Goal: Book appointment/travel/reservation

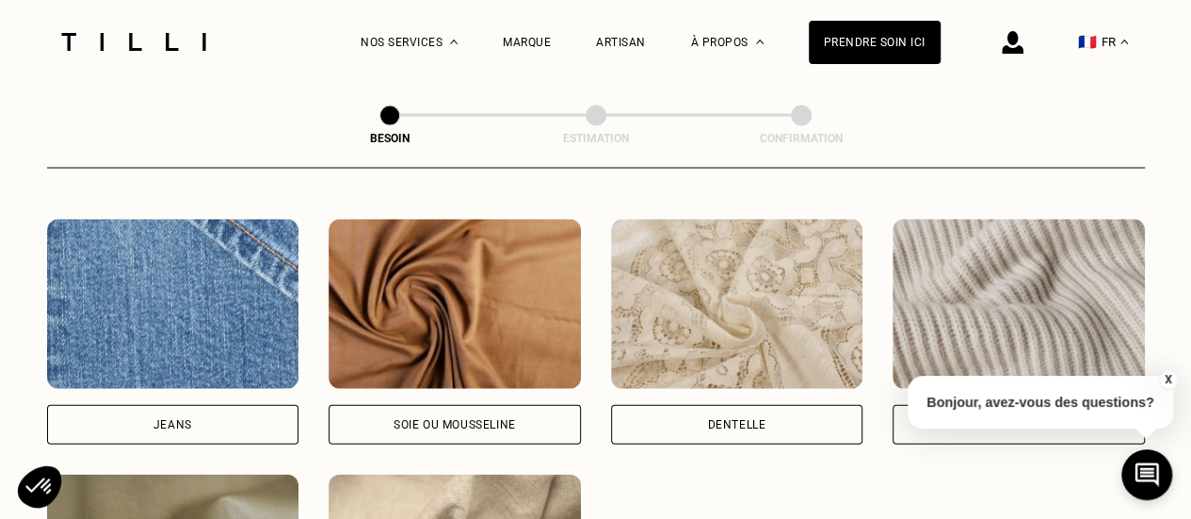
scroll to position [1996, 0]
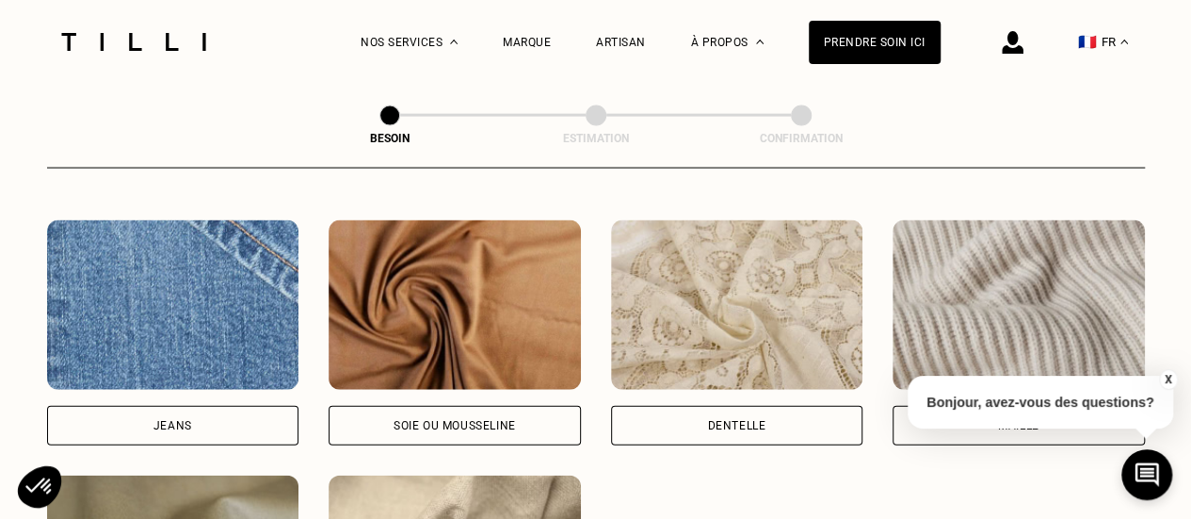
click at [757, 311] on img at bounding box center [737, 304] width 252 height 169
select select "FR"
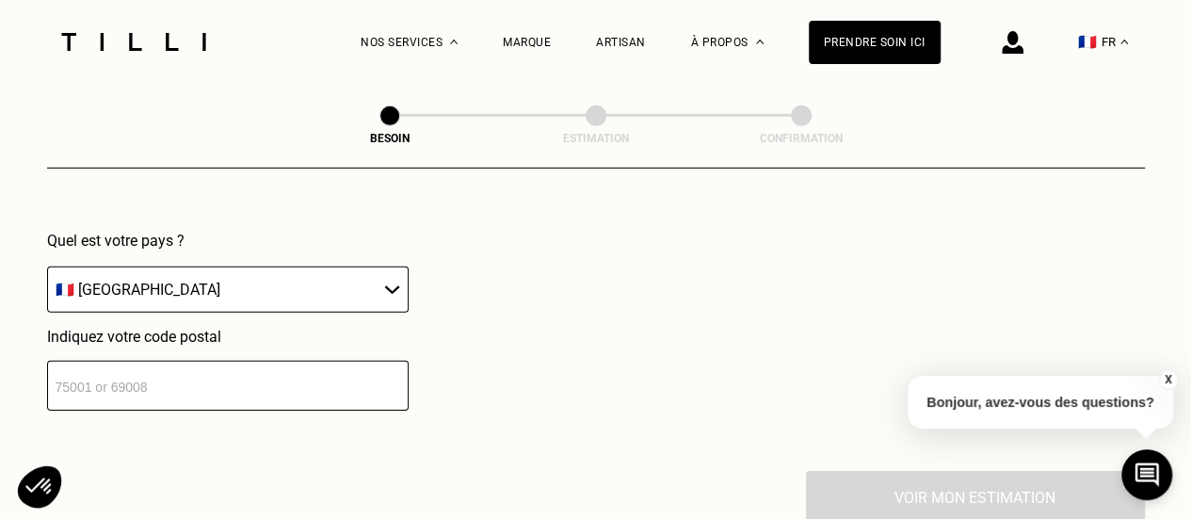
scroll to position [2752, 0]
click at [323, 376] on input "number" at bounding box center [228, 385] width 362 height 50
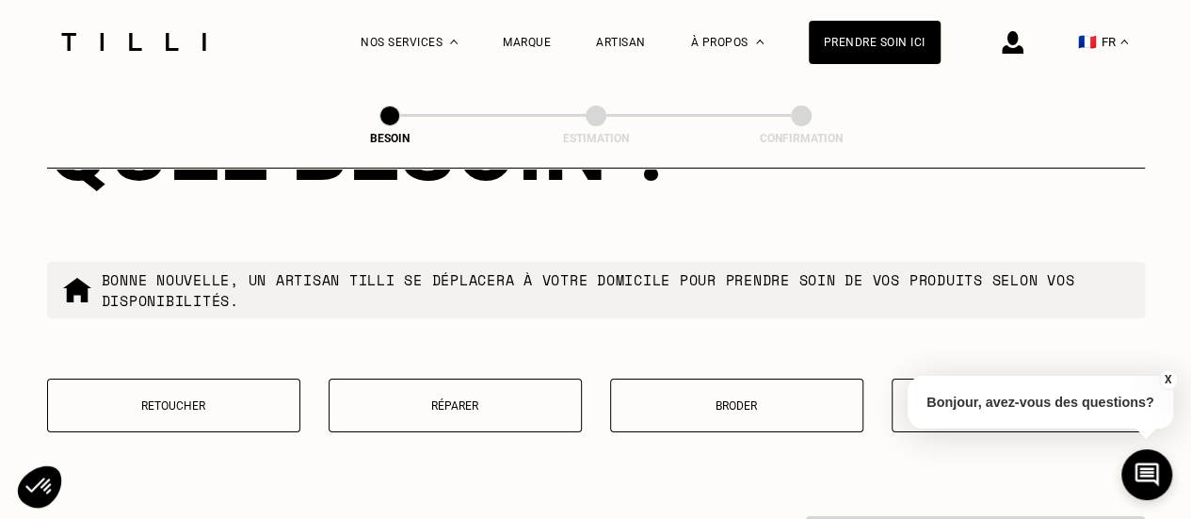
scroll to position [3193, 0]
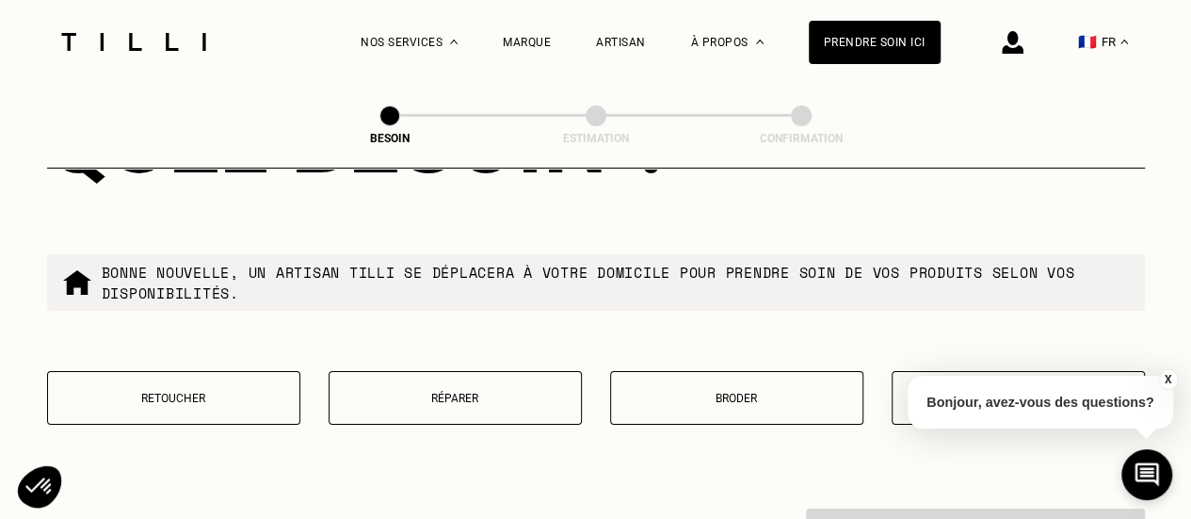
type input "75012"
click at [1168, 378] on button "X" at bounding box center [1167, 379] width 19 height 21
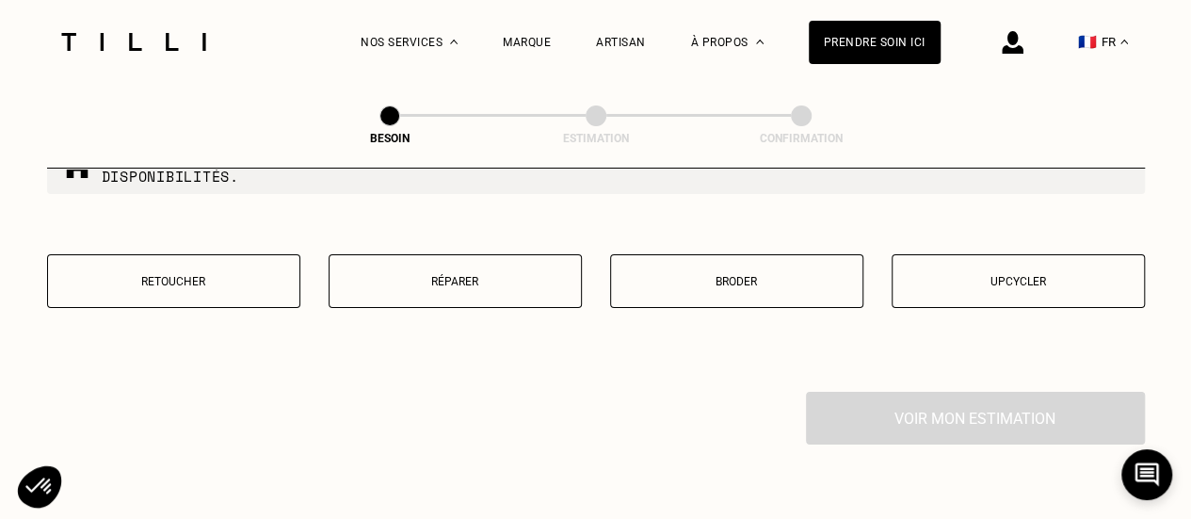
scroll to position [3312, 0]
click at [173, 273] on p "Retoucher" at bounding box center [173, 279] width 233 height 13
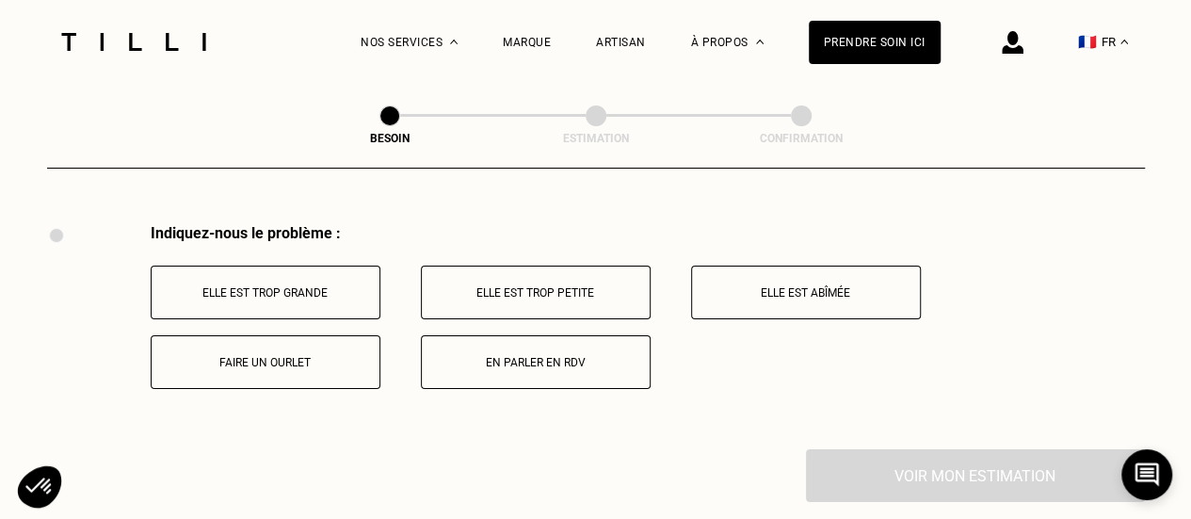
scroll to position [3480, 0]
click at [616, 266] on button "Elle est trop petite" at bounding box center [536, 291] width 230 height 54
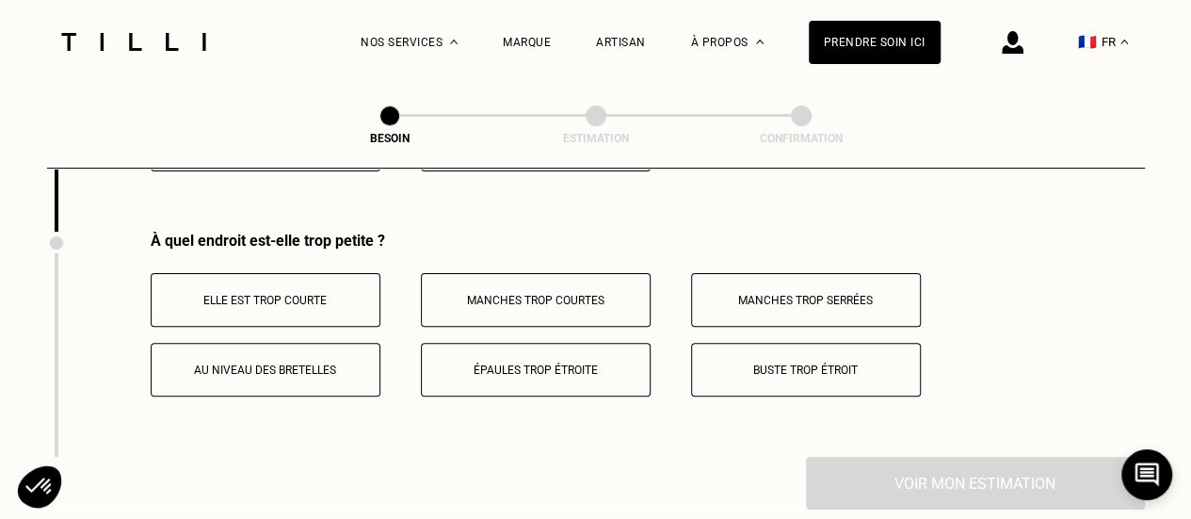
scroll to position [3705, 0]
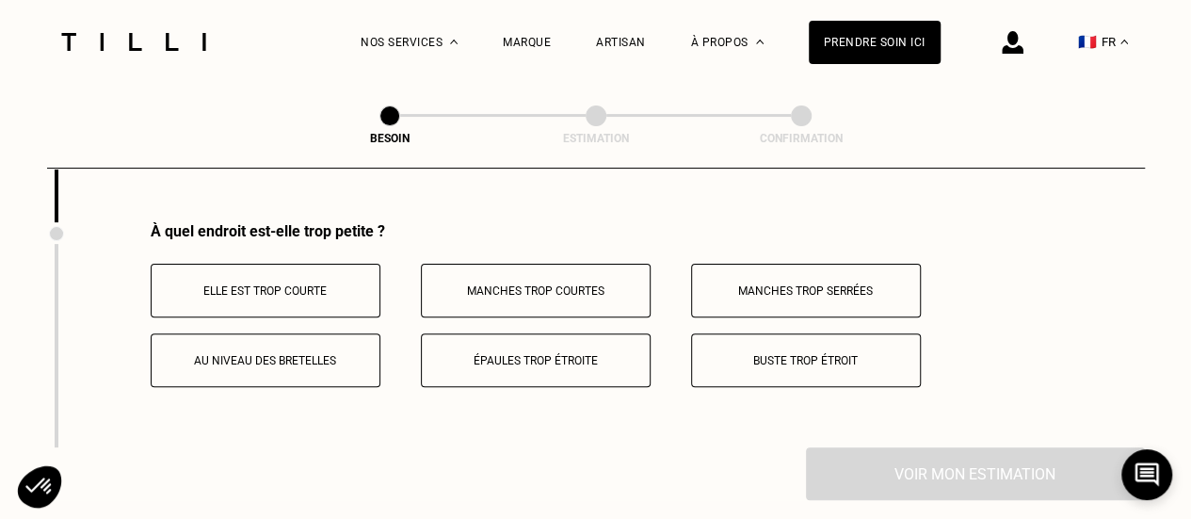
click at [812, 354] on p "Buste trop étroit" at bounding box center [805, 360] width 209 height 13
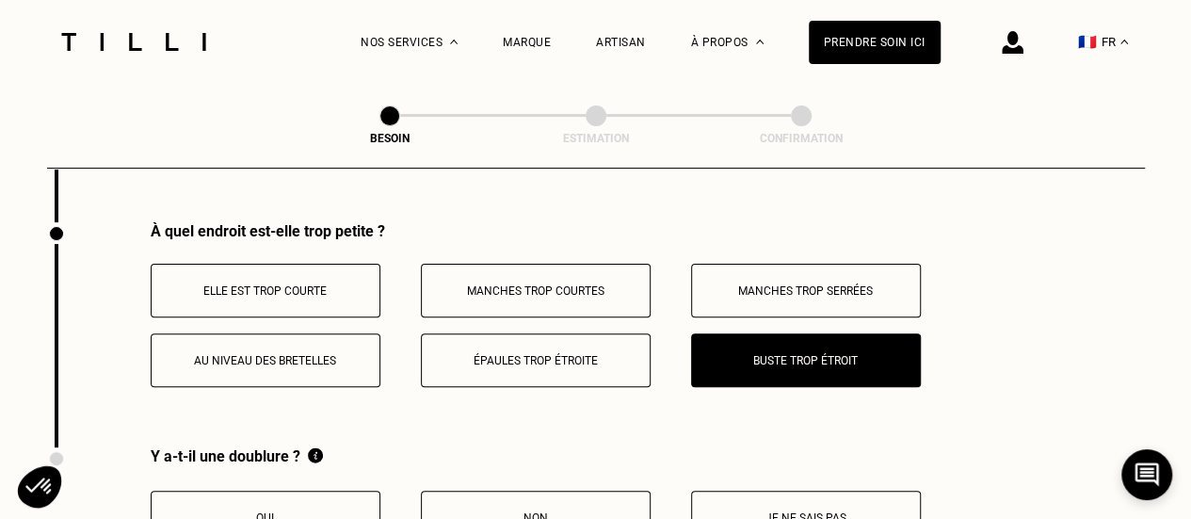
click at [554, 354] on p "Épaules trop étroite" at bounding box center [535, 360] width 209 height 13
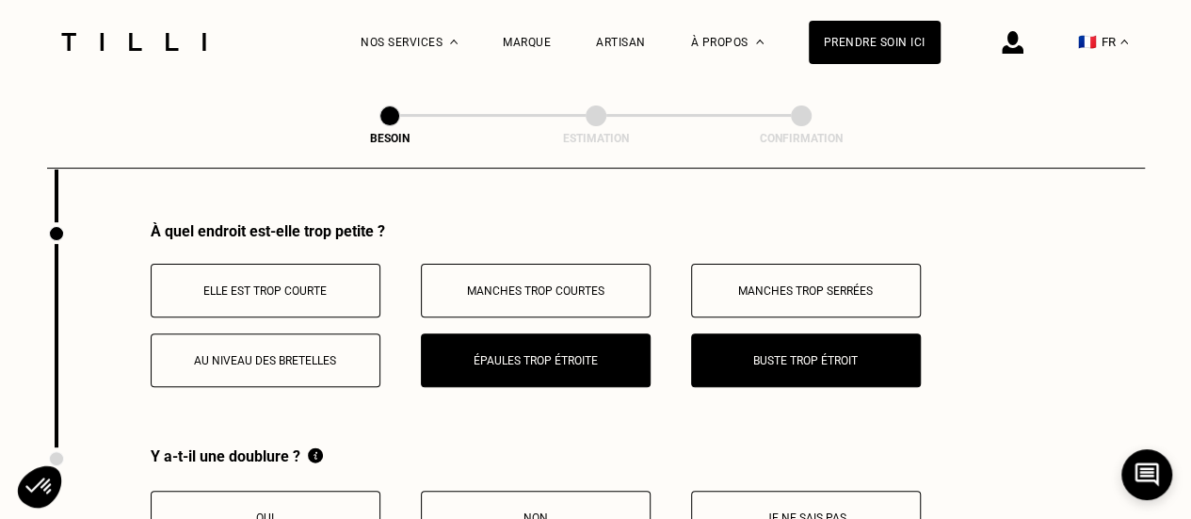
click at [608, 361] on button "Épaules trop étroite" at bounding box center [536, 360] width 230 height 54
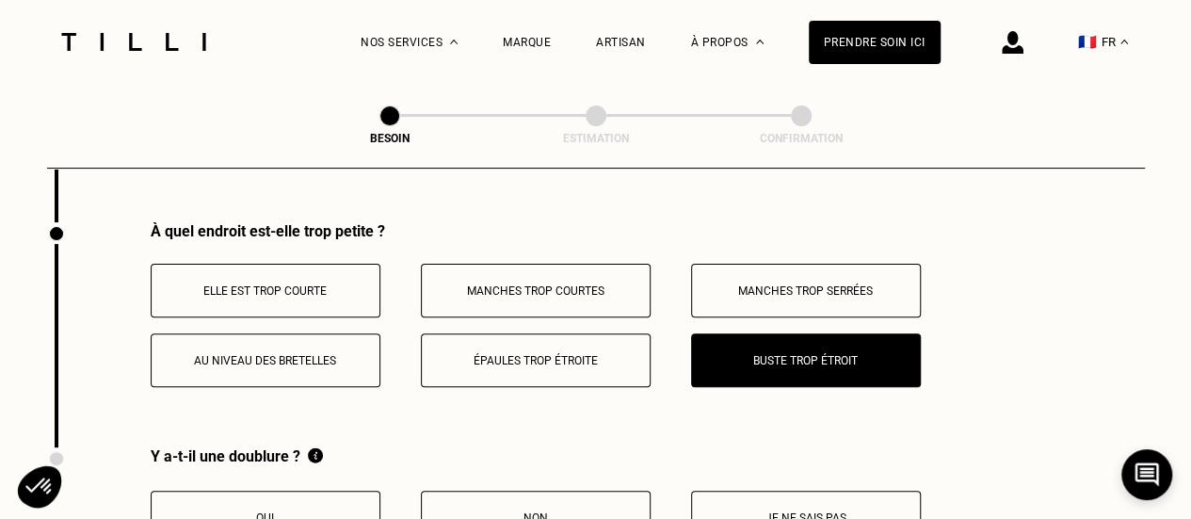
click at [751, 284] on p "Manches trop serrées" at bounding box center [805, 290] width 209 height 13
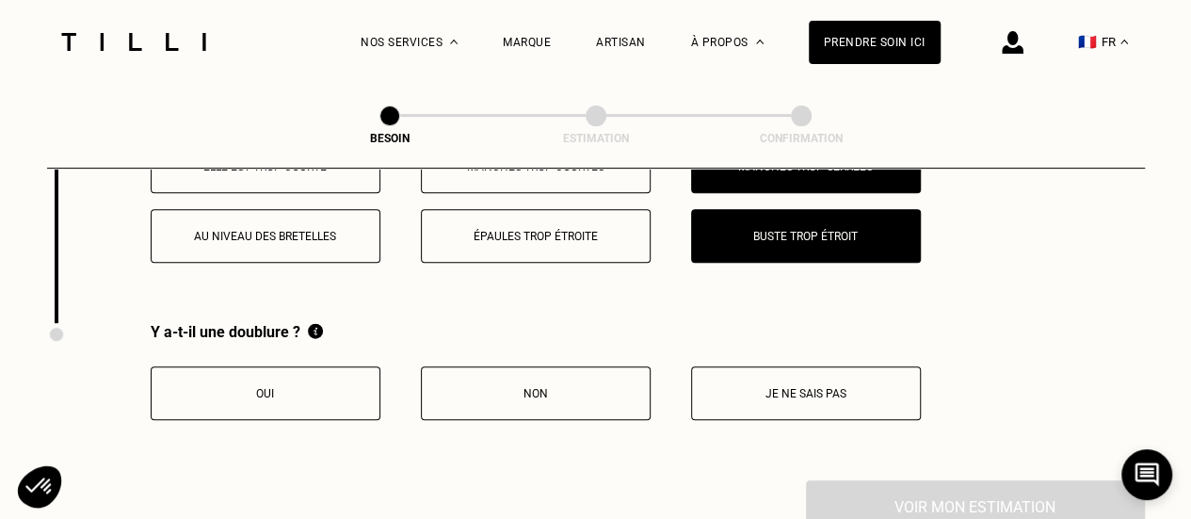
scroll to position [3831, 0]
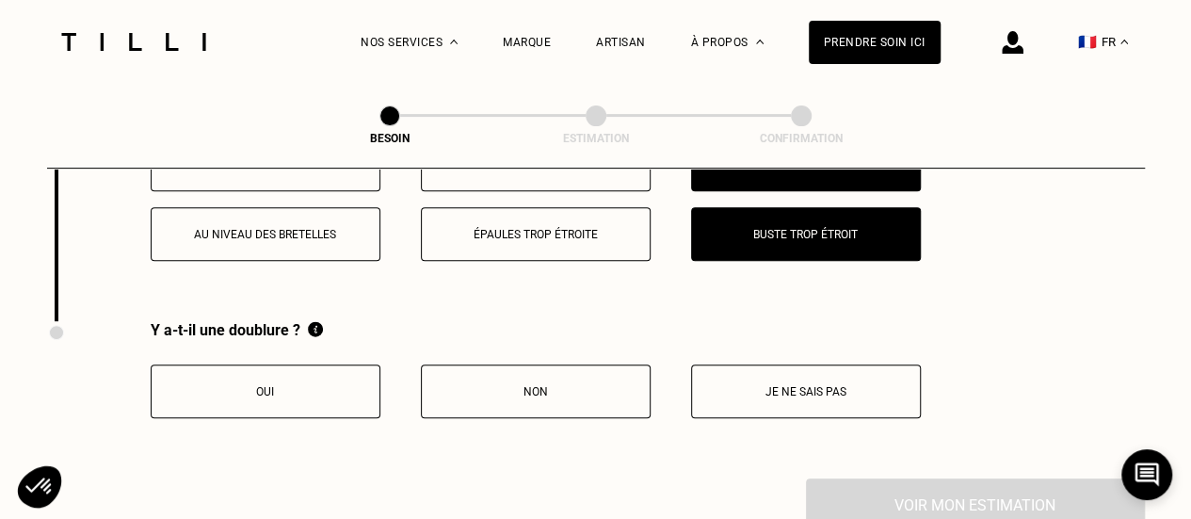
click at [314, 394] on button "Oui" at bounding box center [266, 391] width 230 height 54
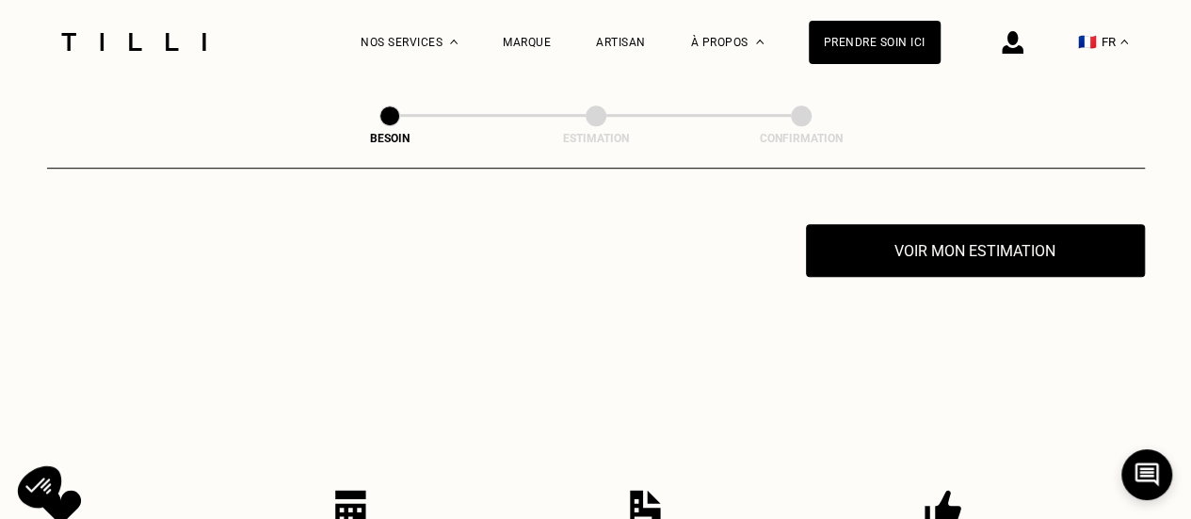
scroll to position [4088, 0]
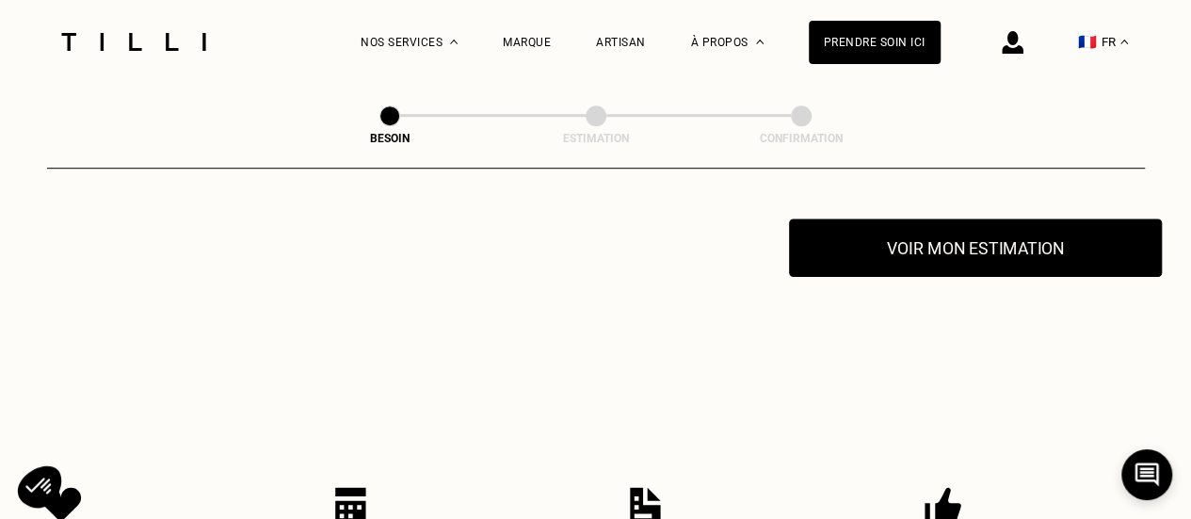
click at [960, 229] on button "Voir mon estimation" at bounding box center [975, 247] width 373 height 58
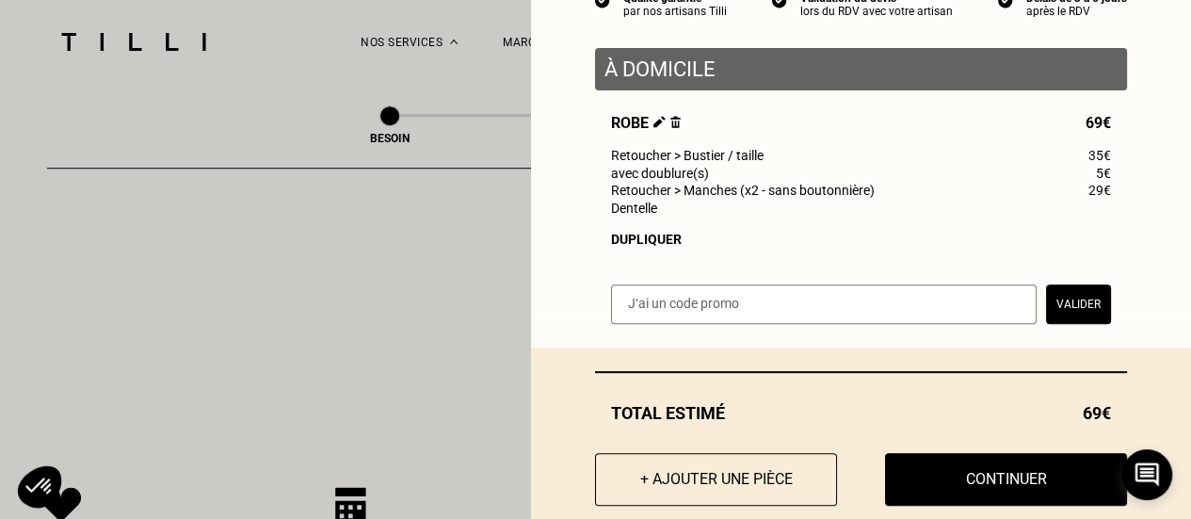
scroll to position [246, 0]
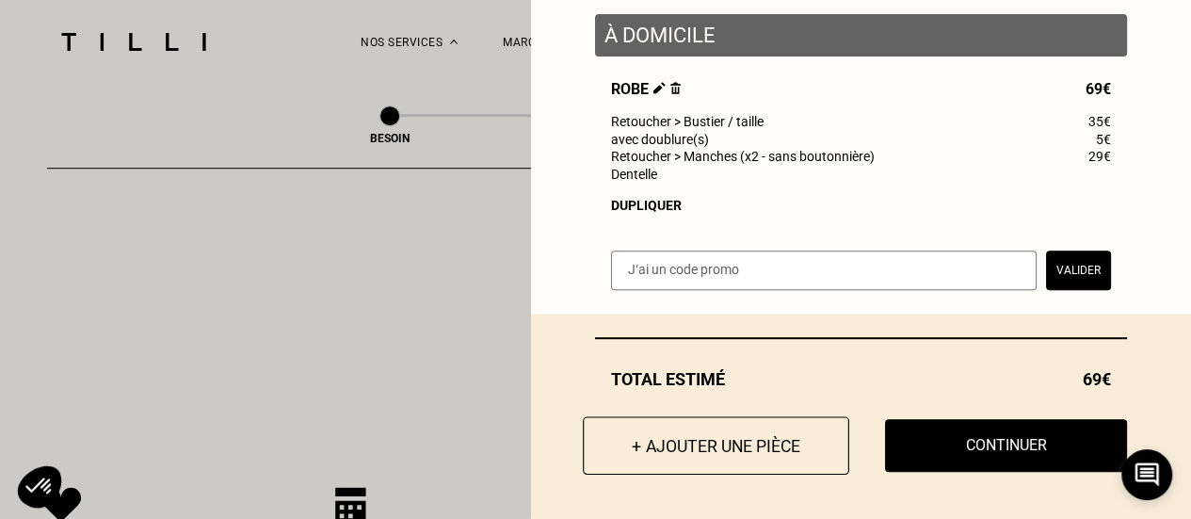
click at [700, 447] on button "+ Ajouter une pièce" at bounding box center [716, 445] width 266 height 58
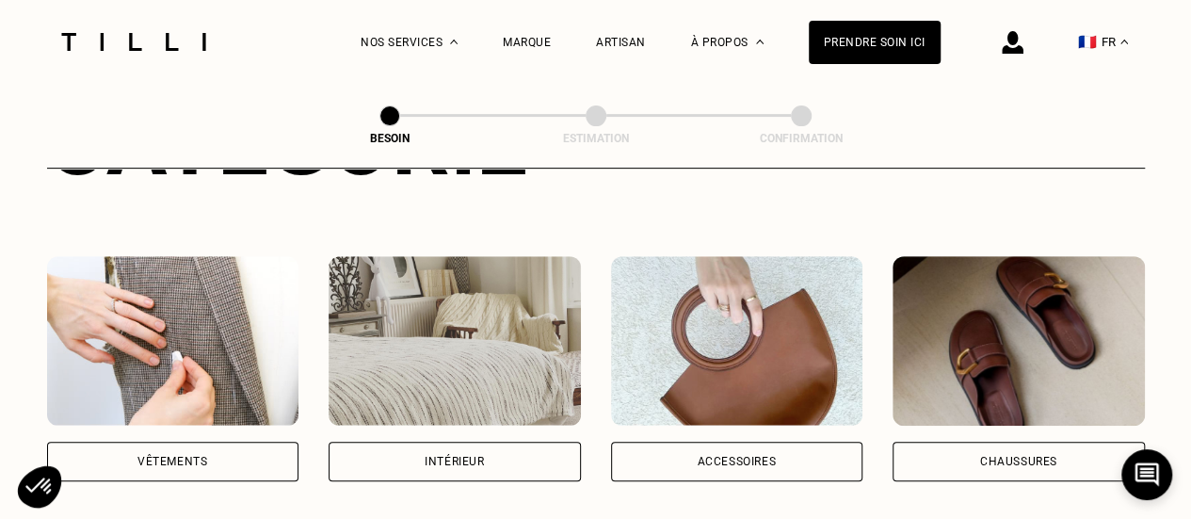
scroll to position [387, 0]
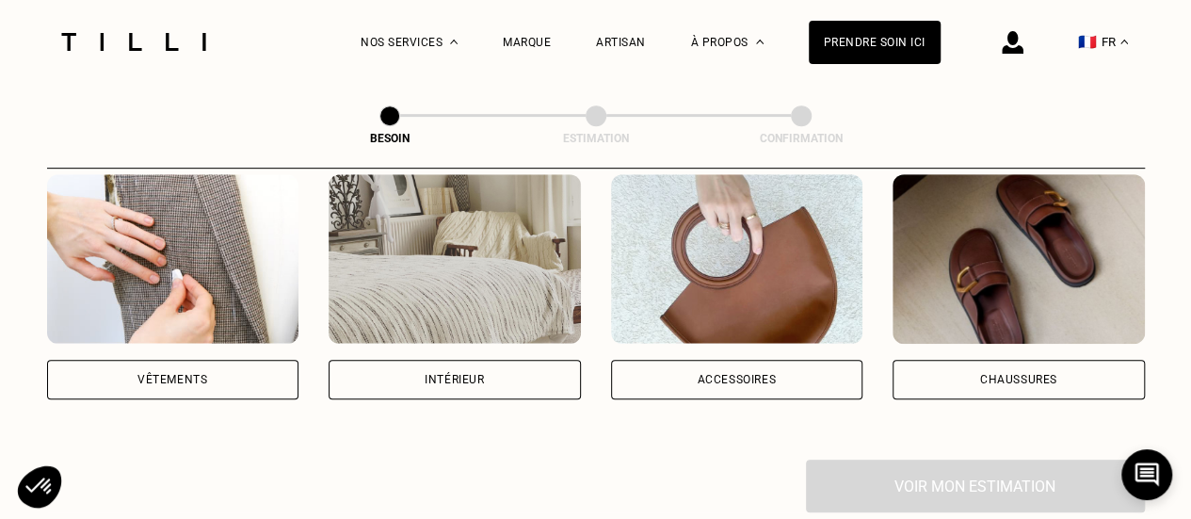
click at [200, 280] on img at bounding box center [173, 258] width 252 height 169
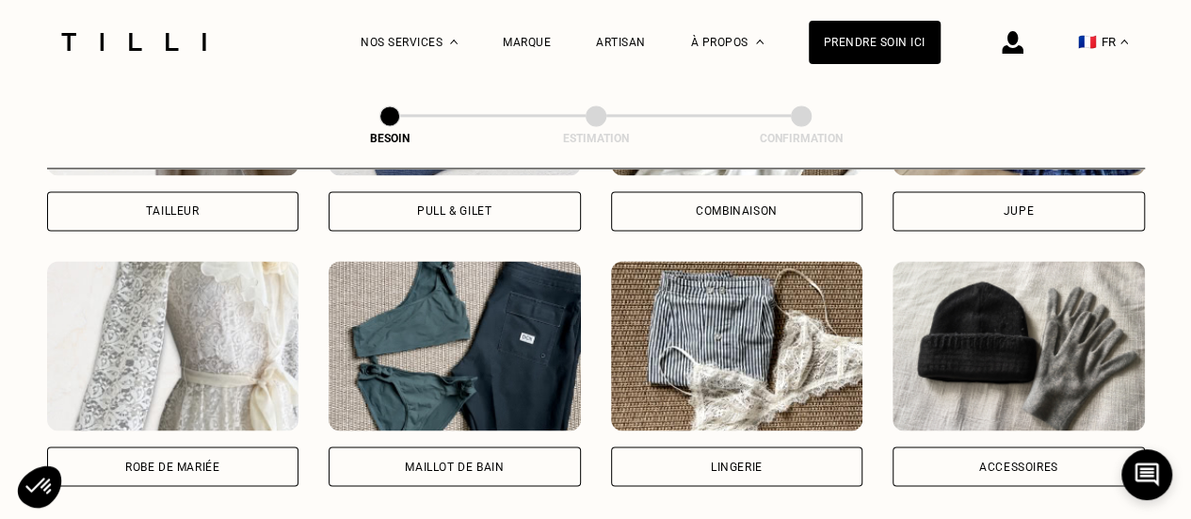
scroll to position [1327, 0]
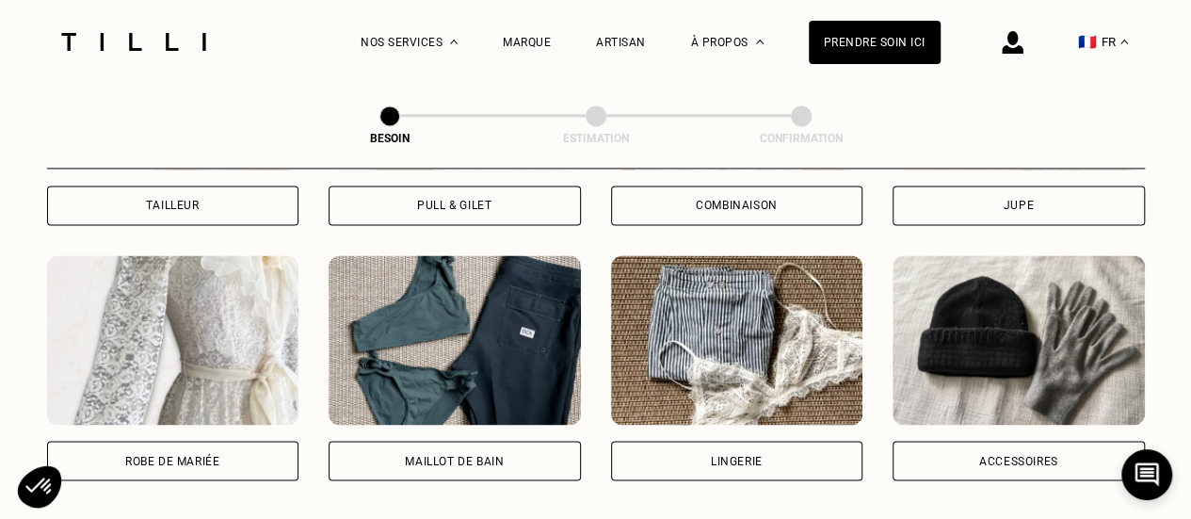
click at [200, 280] on img at bounding box center [173, 339] width 252 height 169
select select "FR"
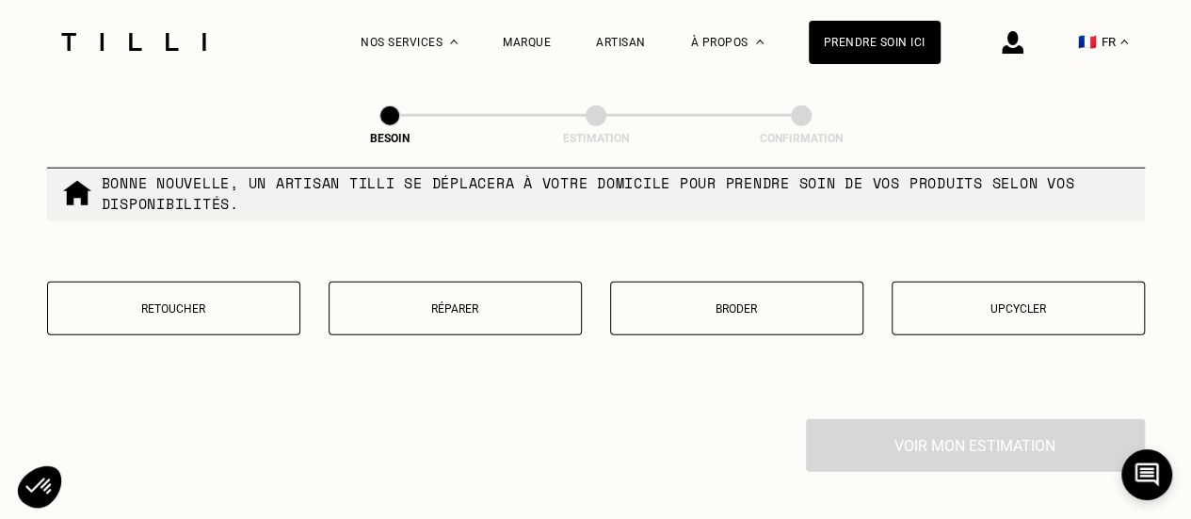
scroll to position [2396, 0]
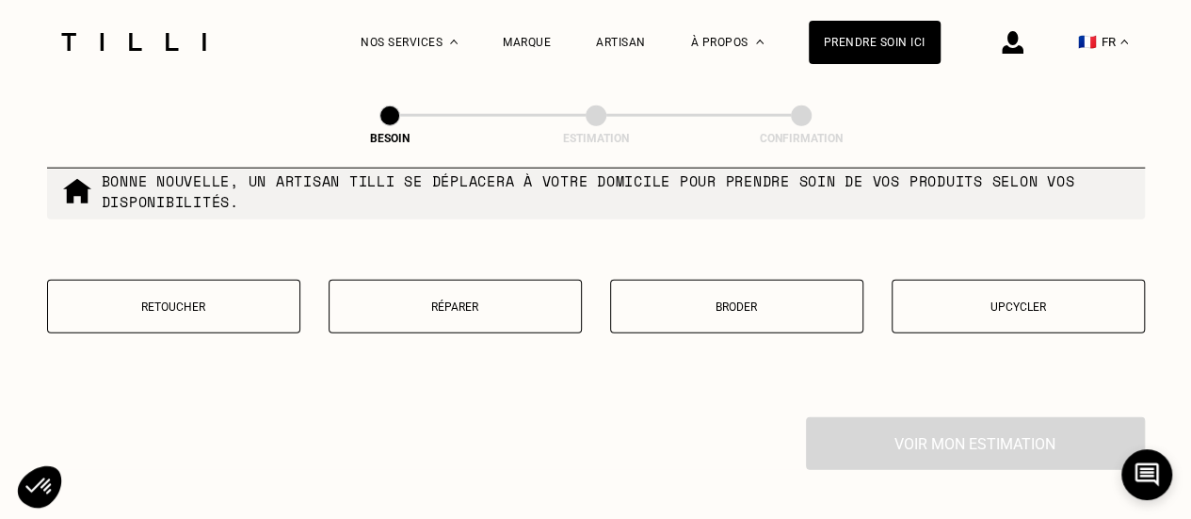
click at [211, 300] on p "Retoucher" at bounding box center [173, 306] width 233 height 13
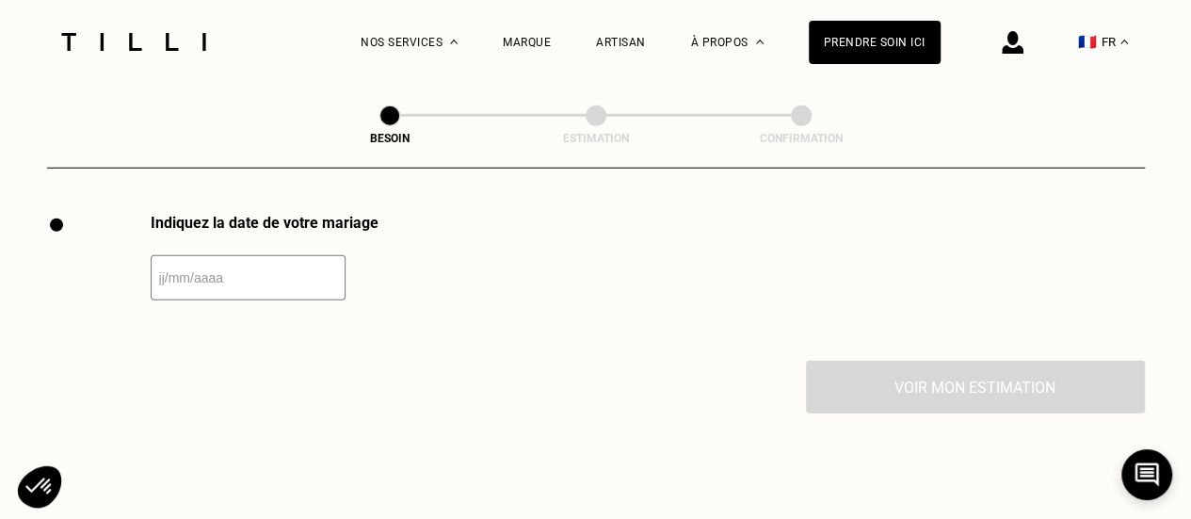
scroll to position [2600, 0]
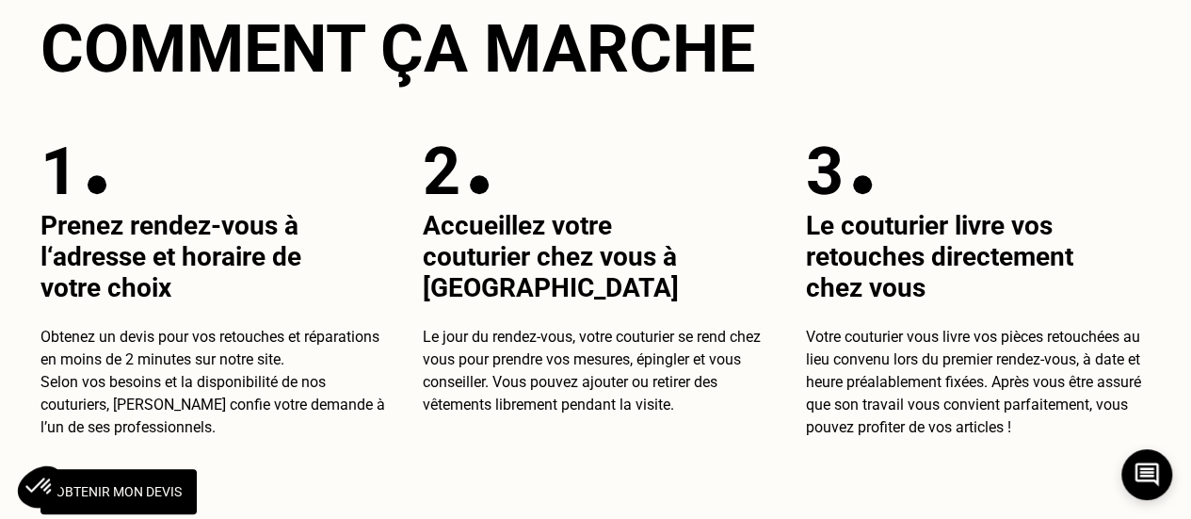
scroll to position [323, 0]
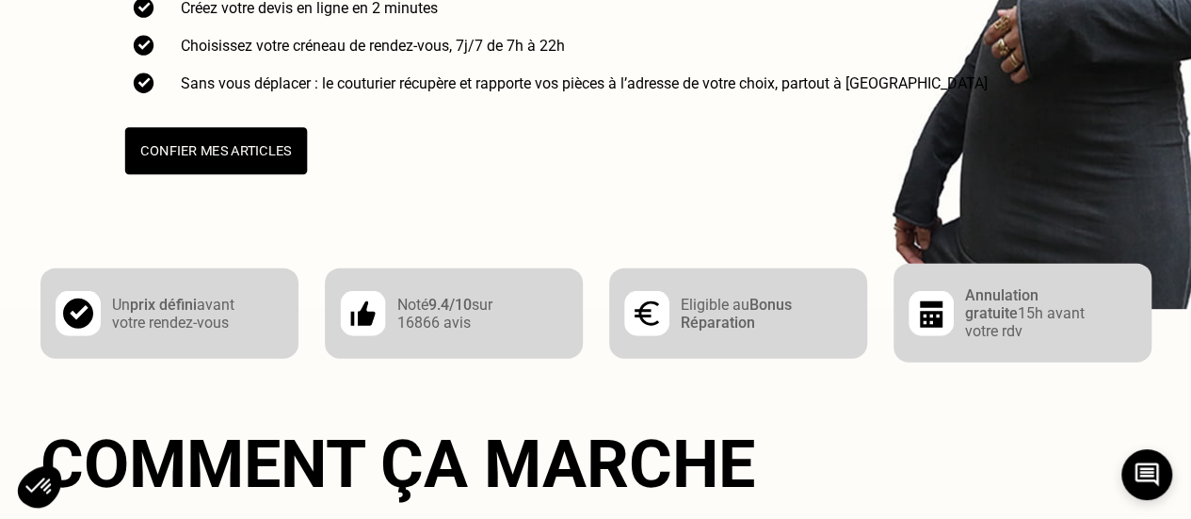
click at [194, 152] on button "Confier mes articles" at bounding box center [215, 150] width 182 height 47
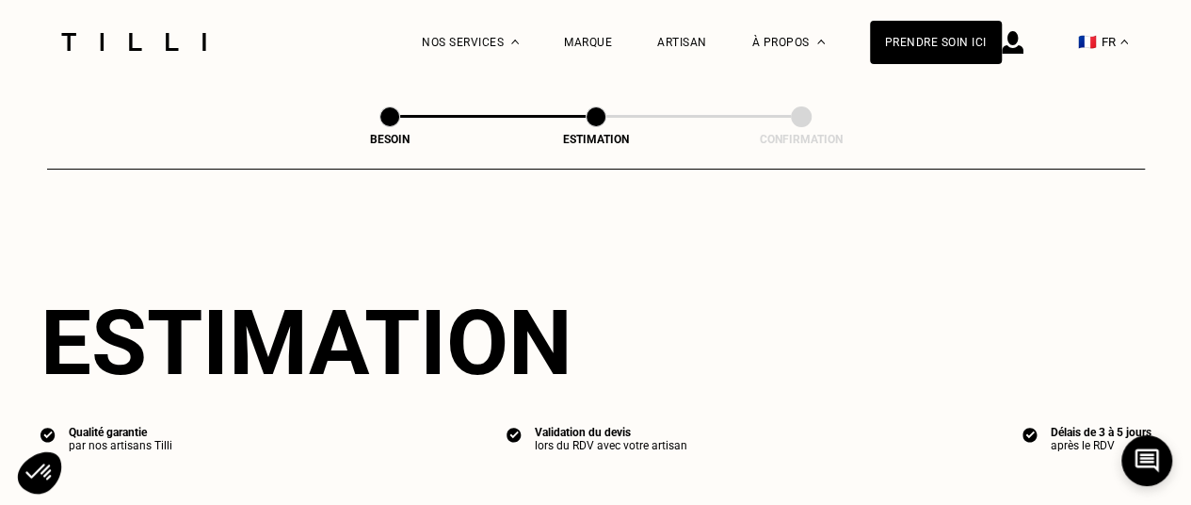
select select "FR"
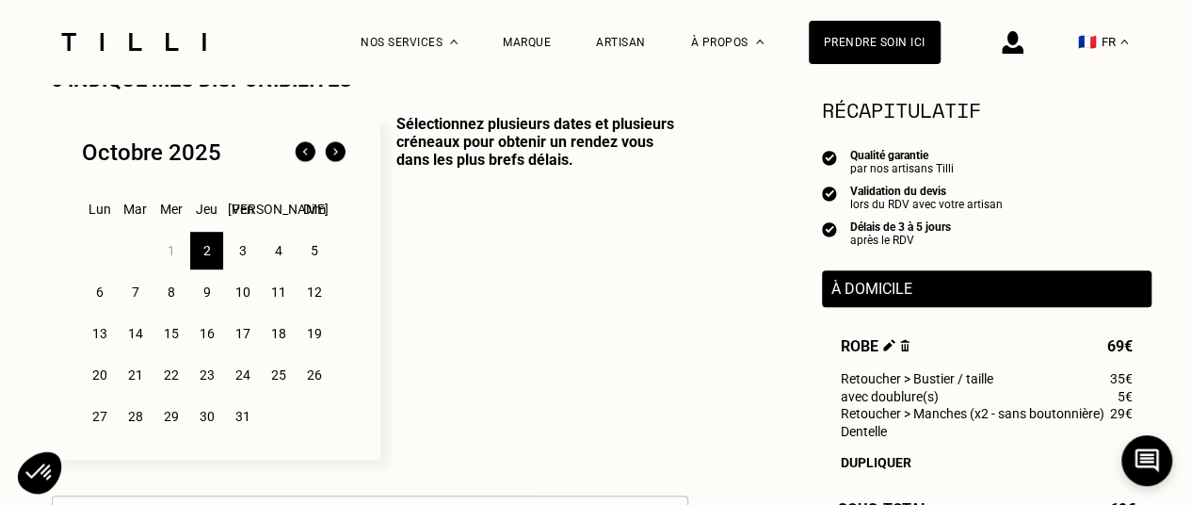
scroll to position [465, 0]
click at [892, 468] on div "Dupliquer" at bounding box center [987, 462] width 292 height 15
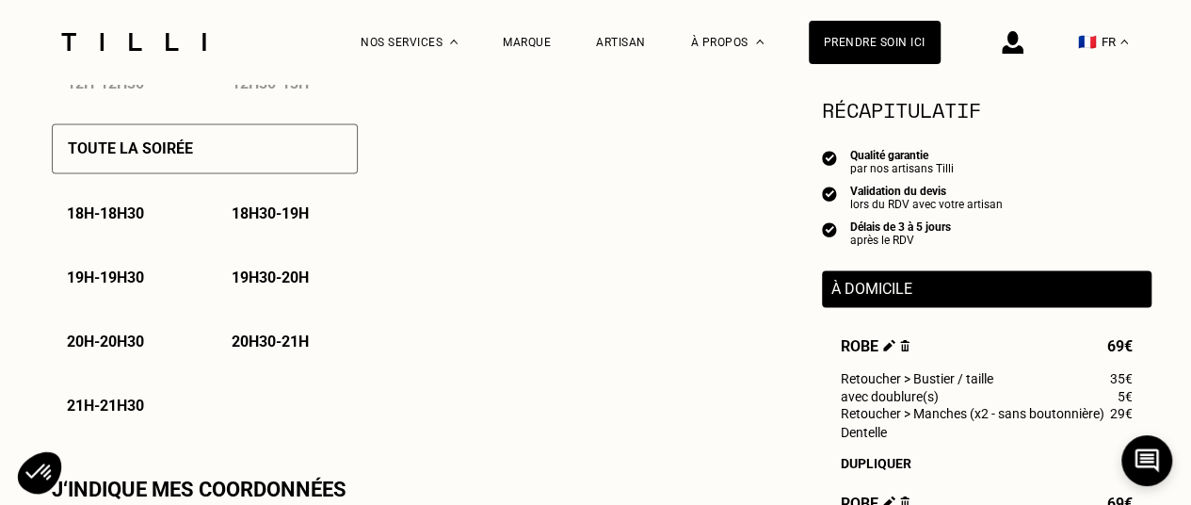
scroll to position [1358, 0]
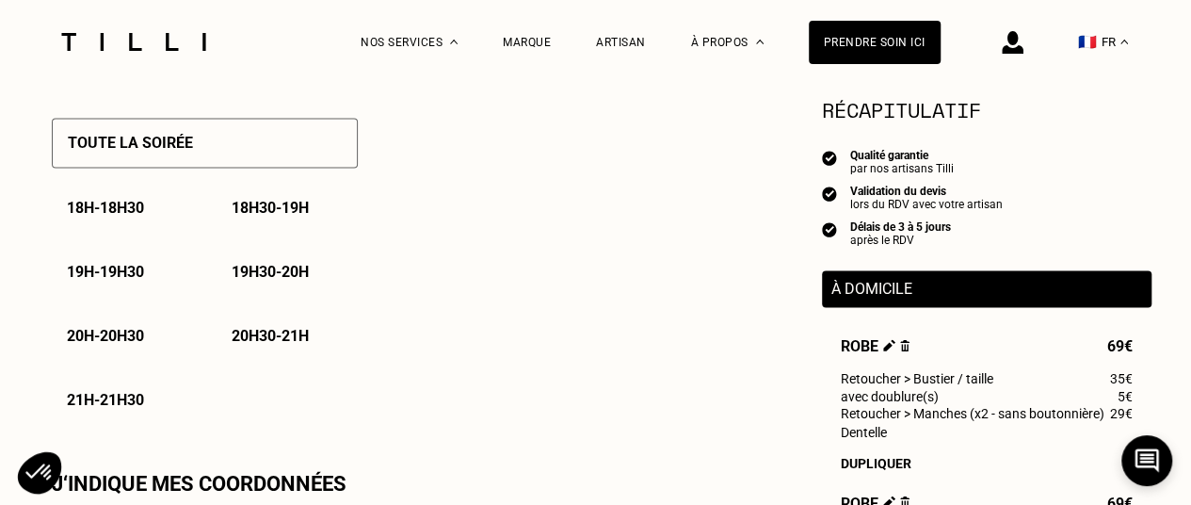
click at [273, 275] on p "19h30 - 20h" at bounding box center [270, 272] width 77 height 18
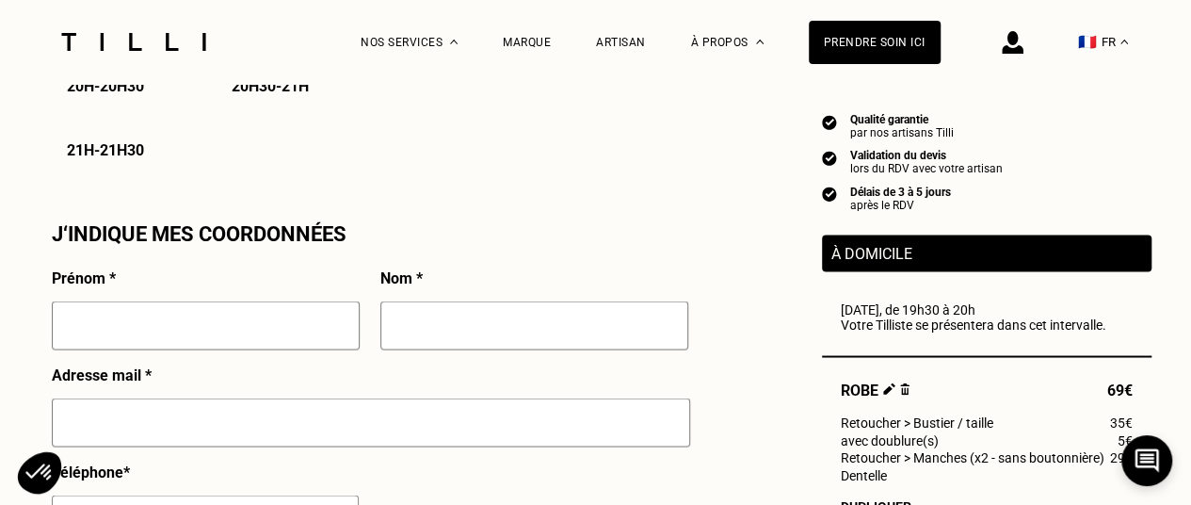
scroll to position [1608, 0]
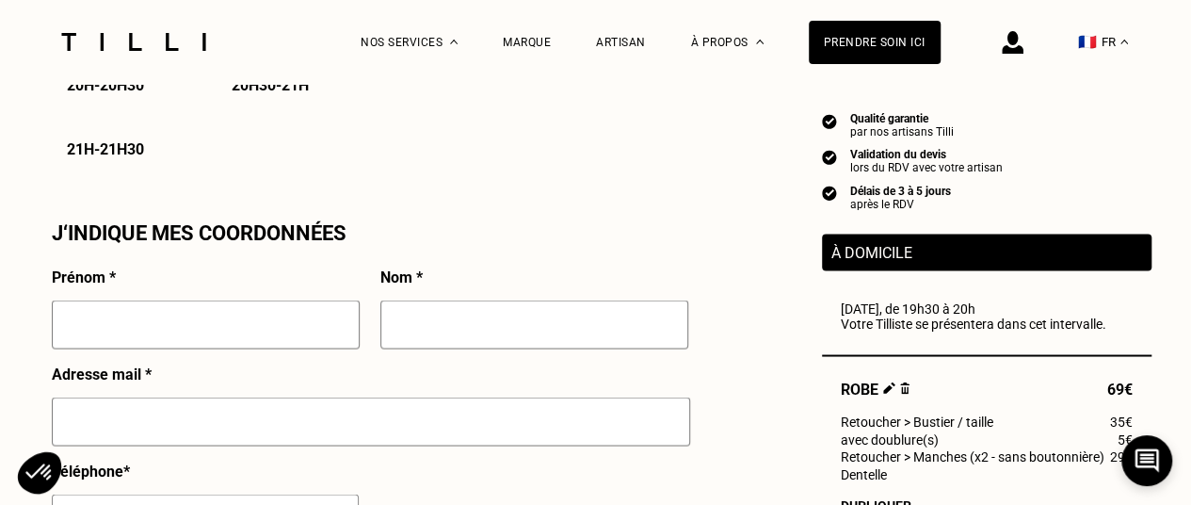
click at [209, 328] on input "text" at bounding box center [206, 323] width 308 height 49
type input "[PERSON_NAME]"
click at [455, 330] on input "text" at bounding box center [534, 323] width 308 height 49
type input "DECOURS"
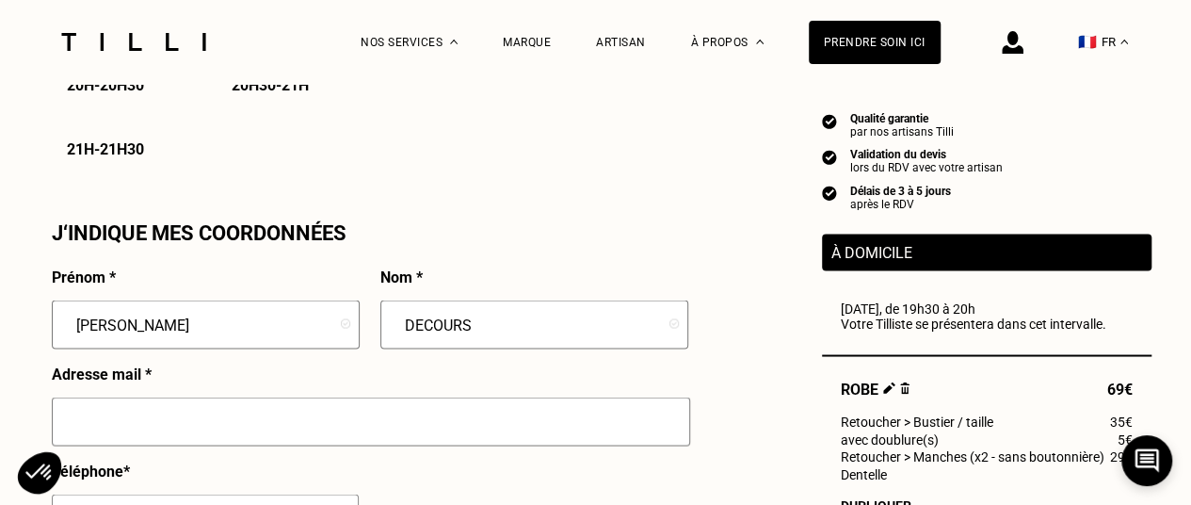
click at [426, 440] on input "text" at bounding box center [371, 420] width 638 height 49
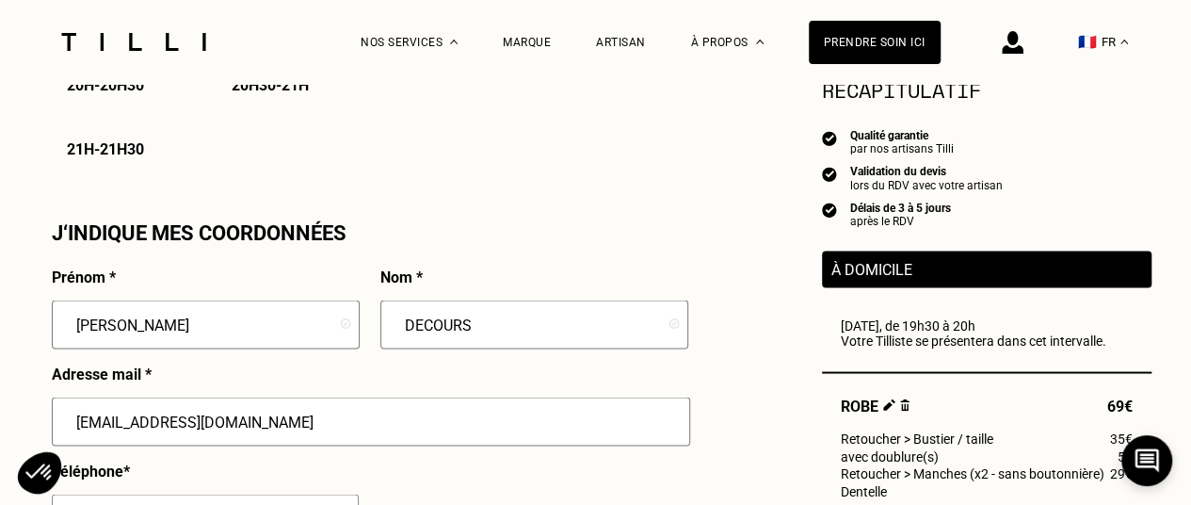
scroll to position [1802, 0]
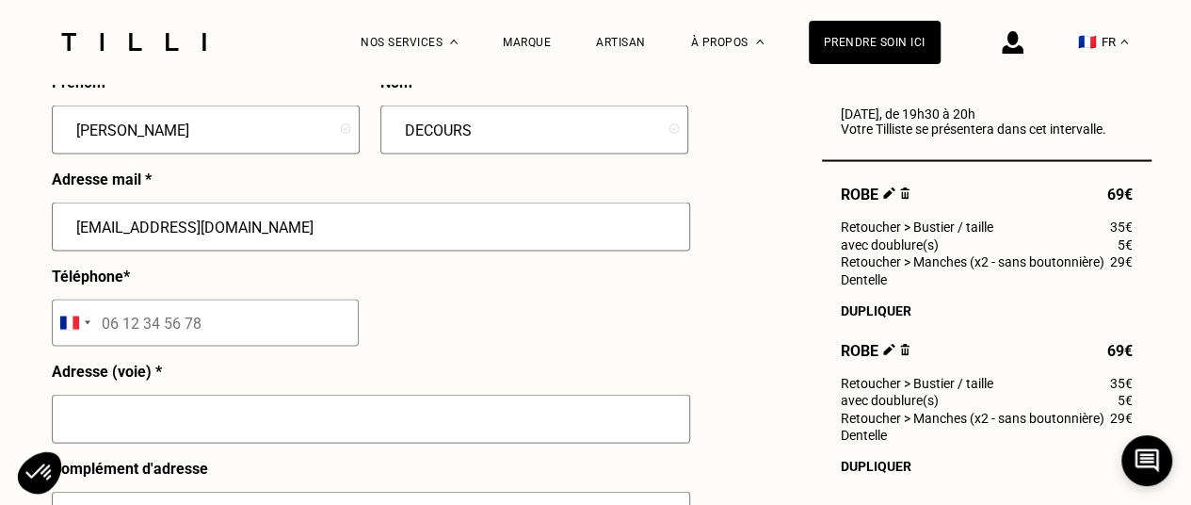
type input "[EMAIL_ADDRESS][DOMAIN_NAME]"
click at [272, 320] on input "tel" at bounding box center [205, 322] width 307 height 47
type input "06 20 68 25 15"
click at [228, 434] on input "text" at bounding box center [371, 418] width 638 height 49
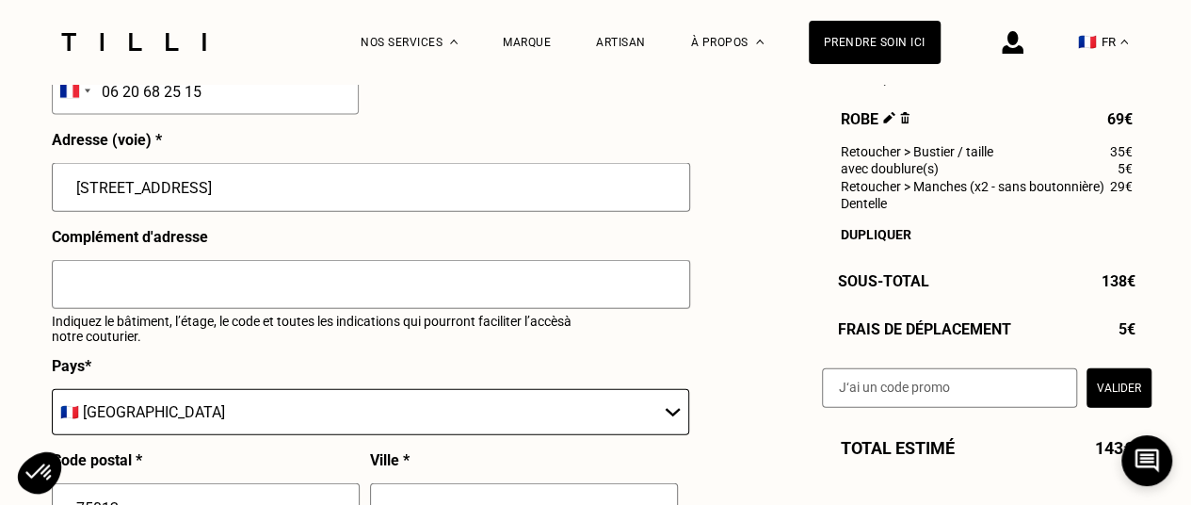
scroll to position [2272, 0]
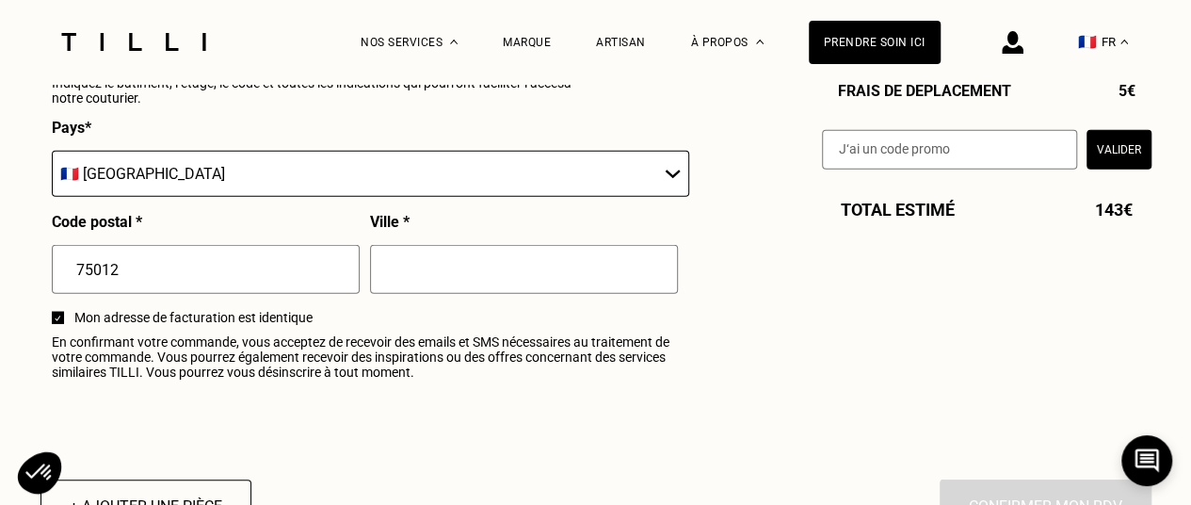
type input "[STREET_ADDRESS]"
click at [444, 280] on input "text" at bounding box center [524, 269] width 308 height 49
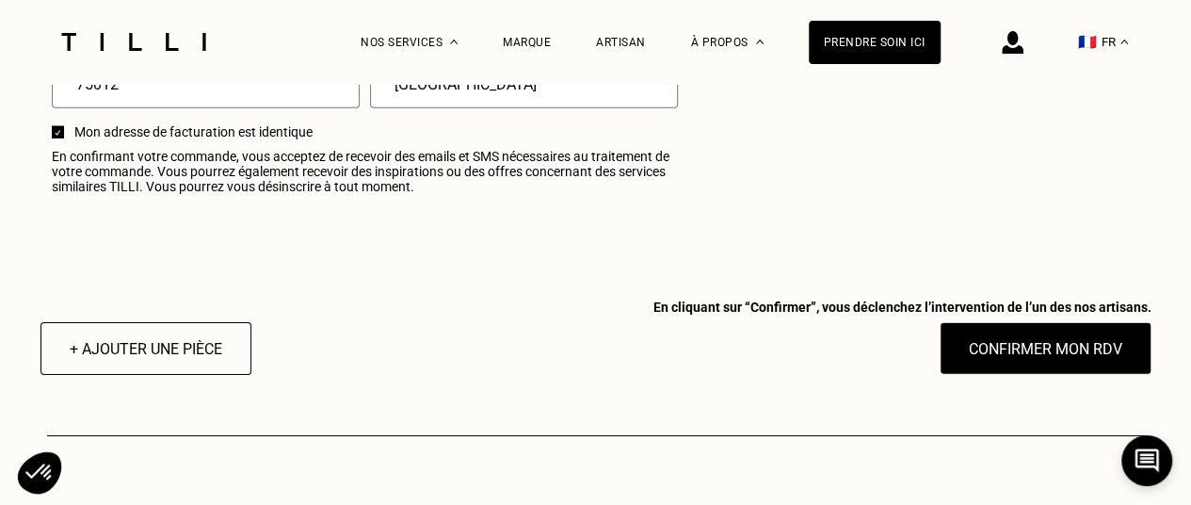
scroll to position [2458, 0]
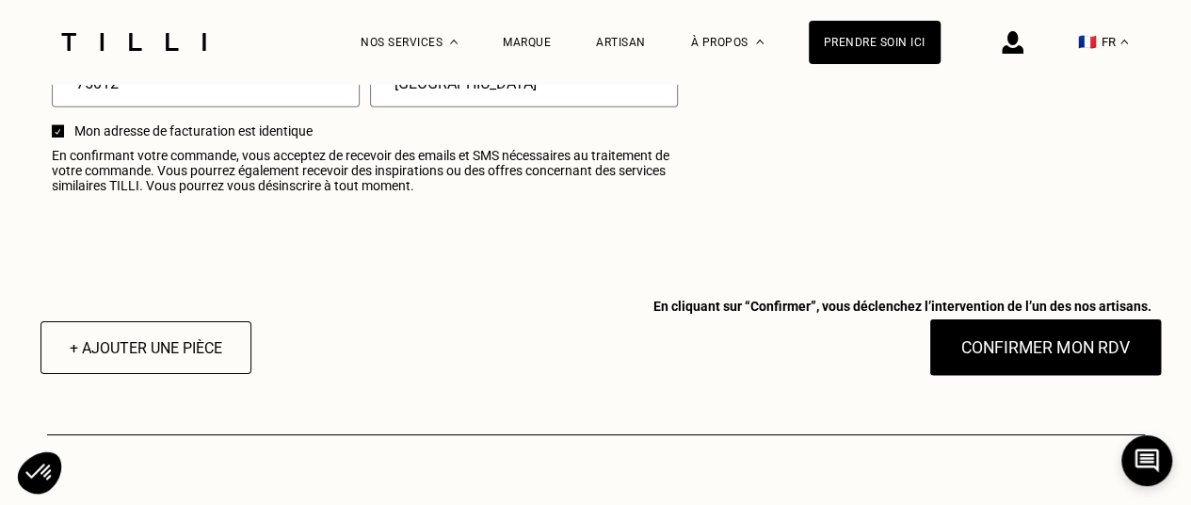
type input "[GEOGRAPHIC_DATA]"
click at [1006, 365] on button "Confirmer mon RDV" at bounding box center [1044, 347] width 233 height 58
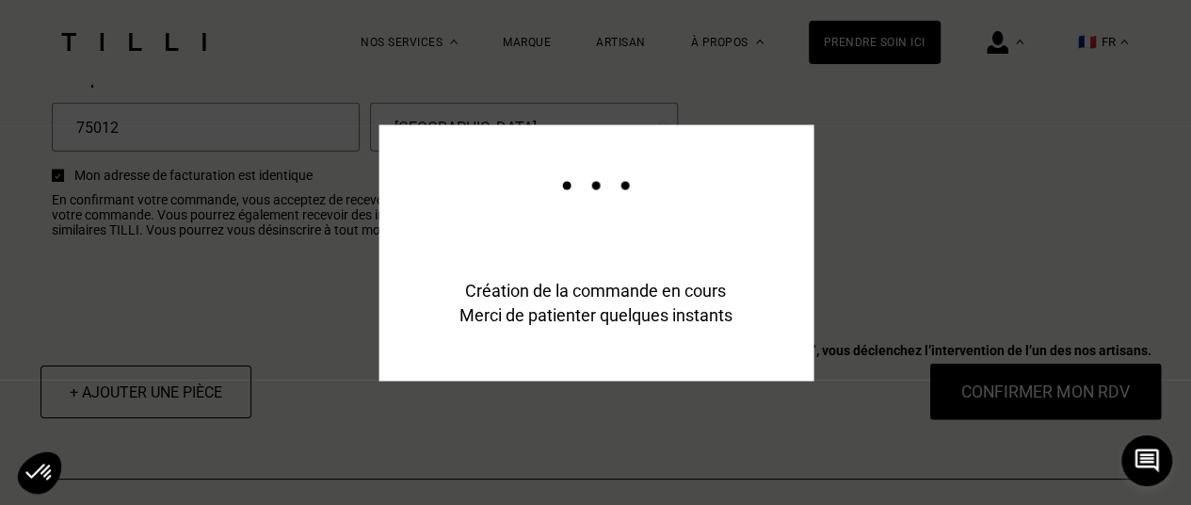
scroll to position [2503, 0]
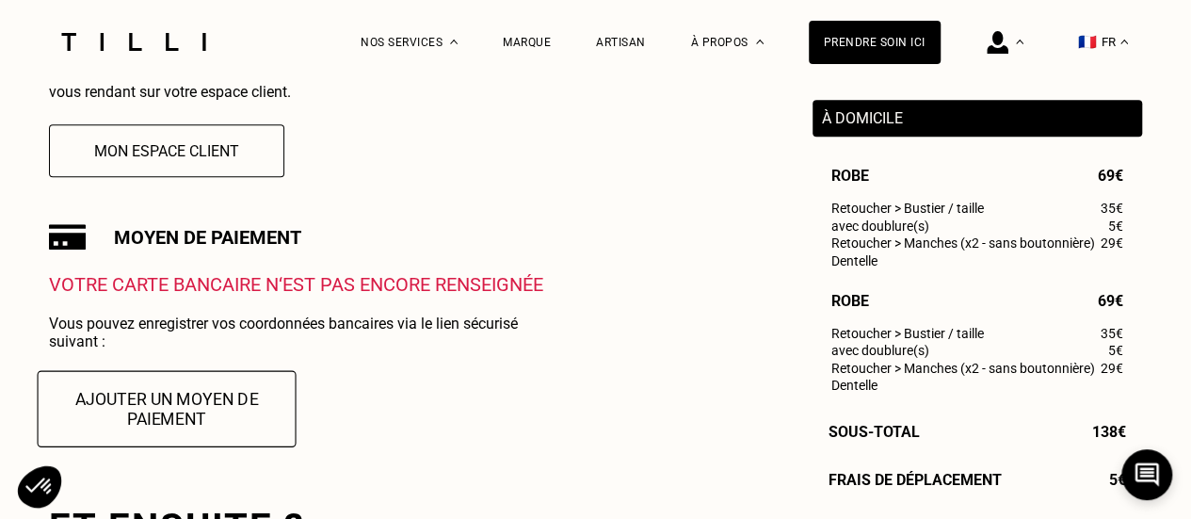
scroll to position [531, 0]
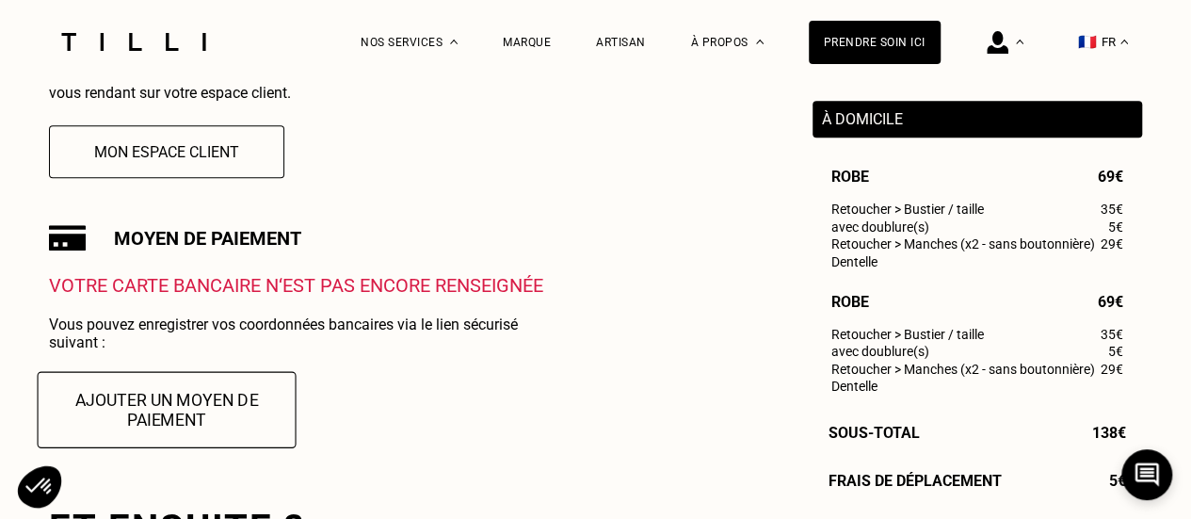
click at [177, 440] on button "Ajouter un moyen de paiement" at bounding box center [167, 409] width 259 height 76
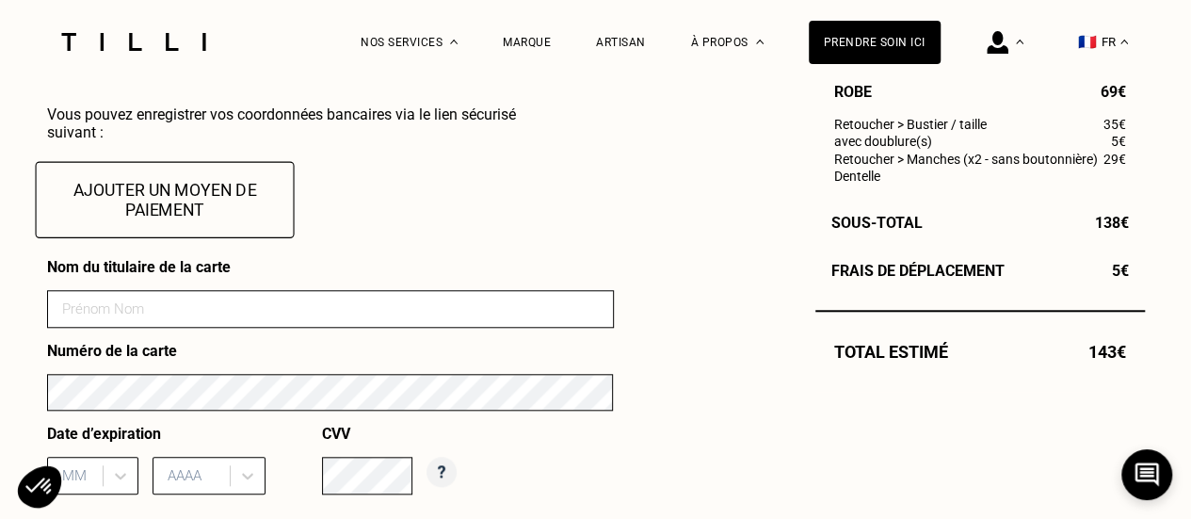
scroll to position [742, 0]
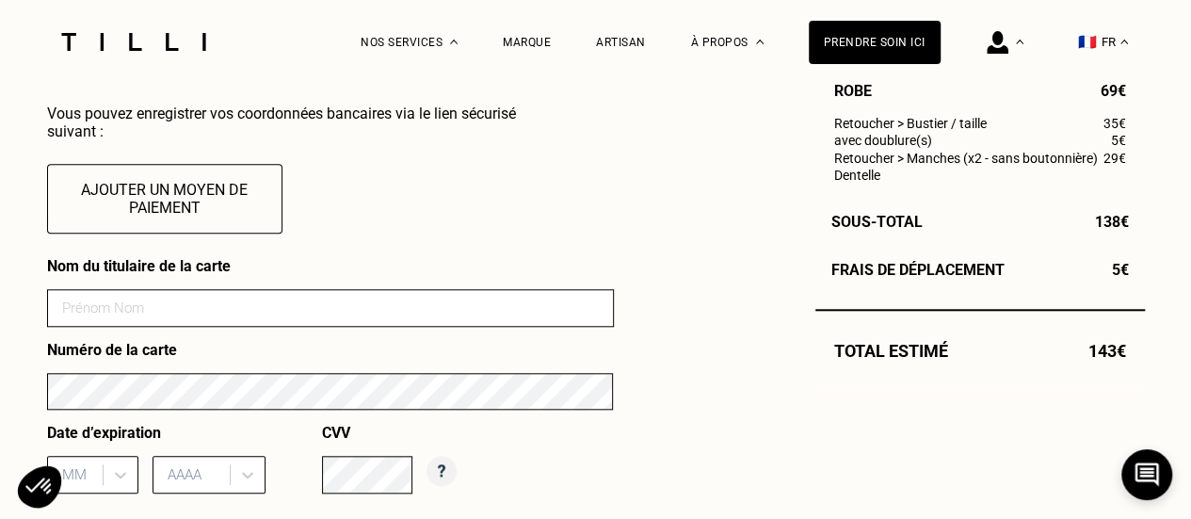
click at [181, 319] on input at bounding box center [330, 308] width 567 height 38
type input "DECOURS [PERSON_NAME]"
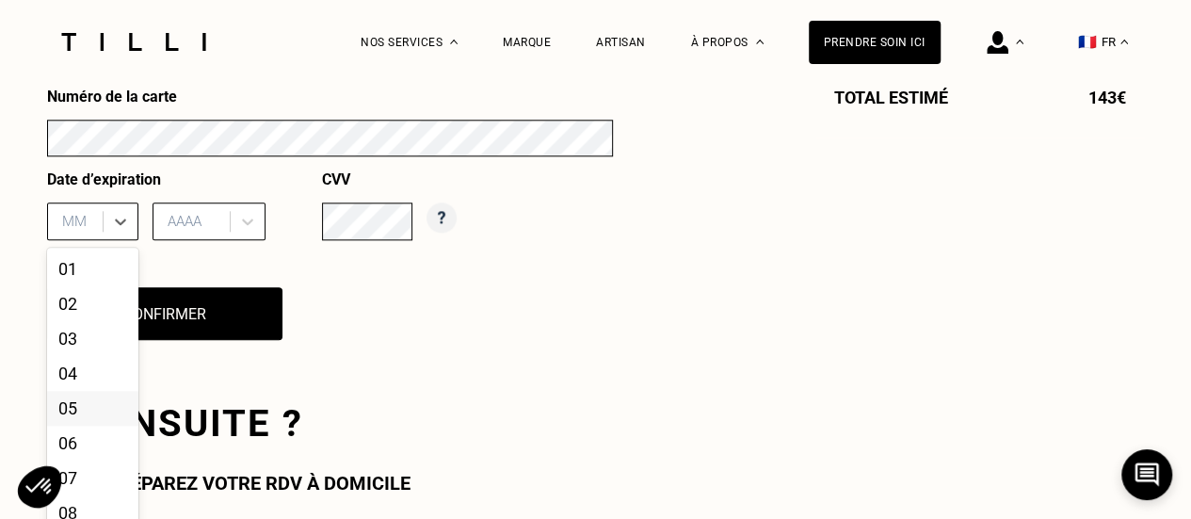
click at [92, 240] on div "12 results available. Use Up and Down to choose options, press Enter to select …" at bounding box center [92, 221] width 91 height 38
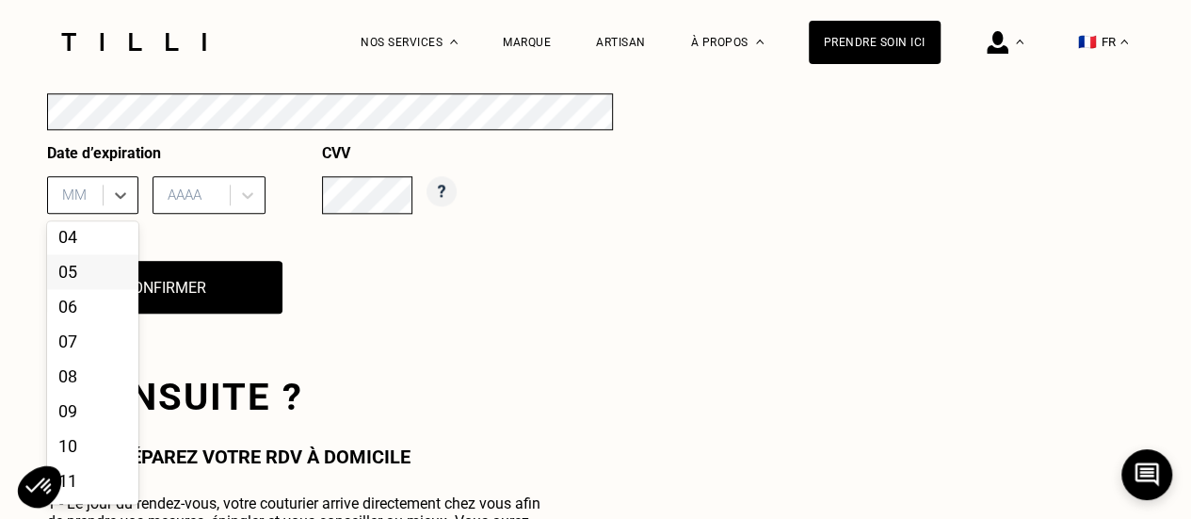
scroll to position [154, 0]
click at [81, 482] on div "12" at bounding box center [92, 482] width 91 height 35
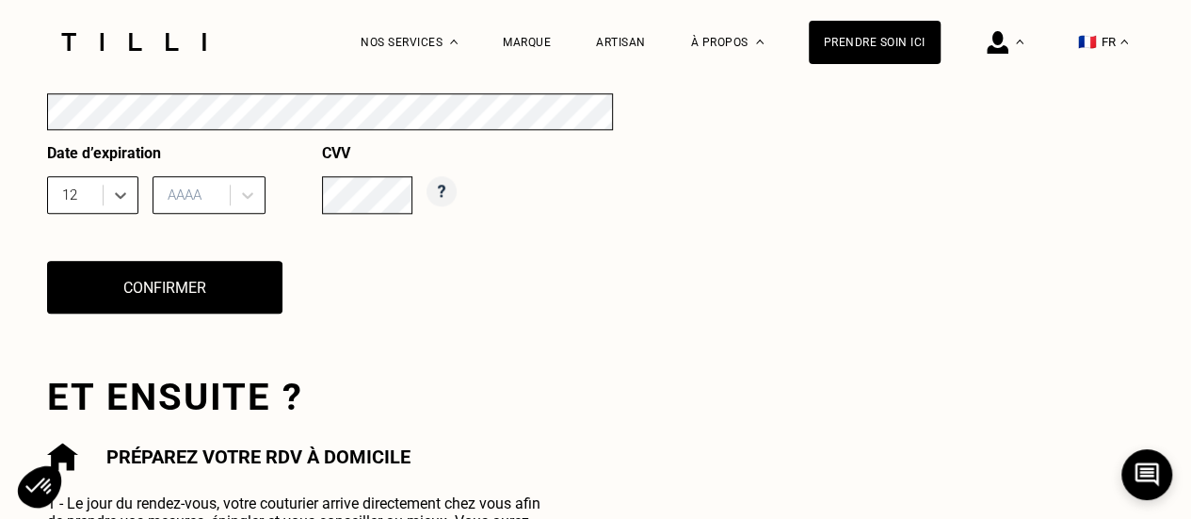
click at [177, 200] on div at bounding box center [194, 195] width 53 height 21
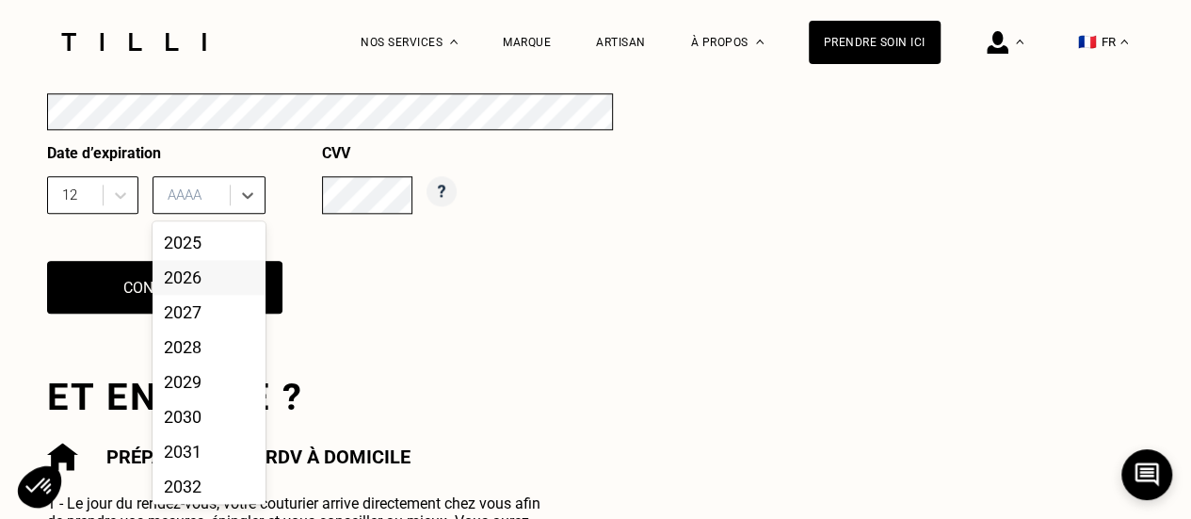
click at [192, 280] on div "2026" at bounding box center [209, 277] width 113 height 35
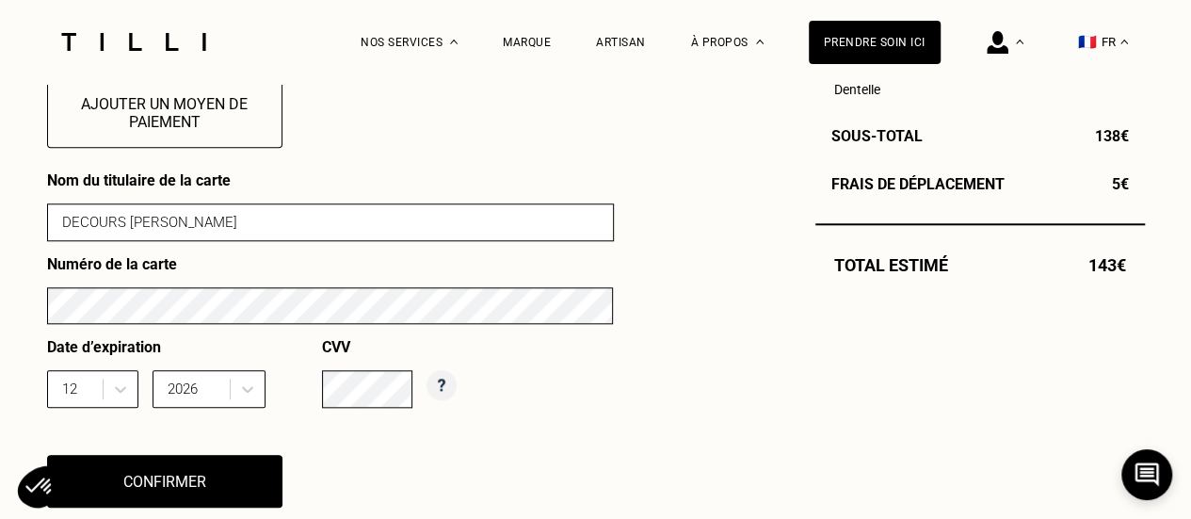
scroll to position [999, 0]
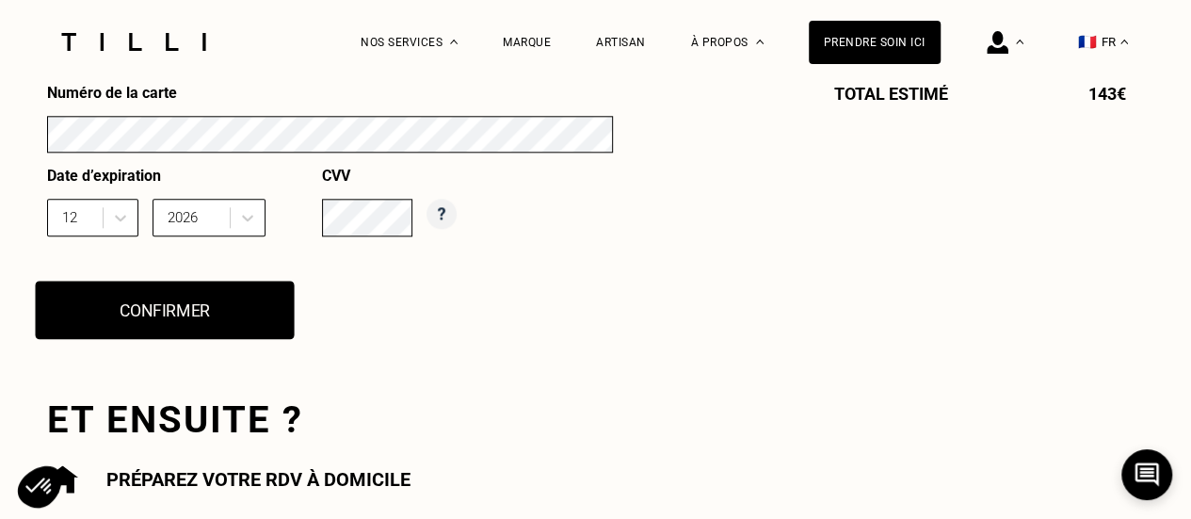
click at [171, 325] on button "Confirmer" at bounding box center [164, 310] width 259 height 58
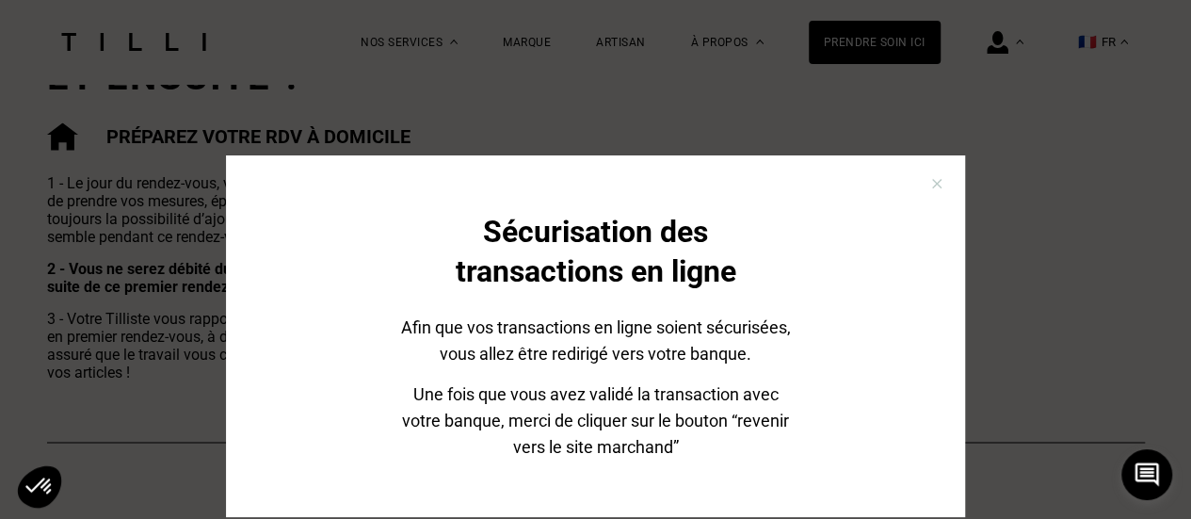
scroll to position [153, 0]
